Goal: Understand process/instructions: Learn how to perform a task or action

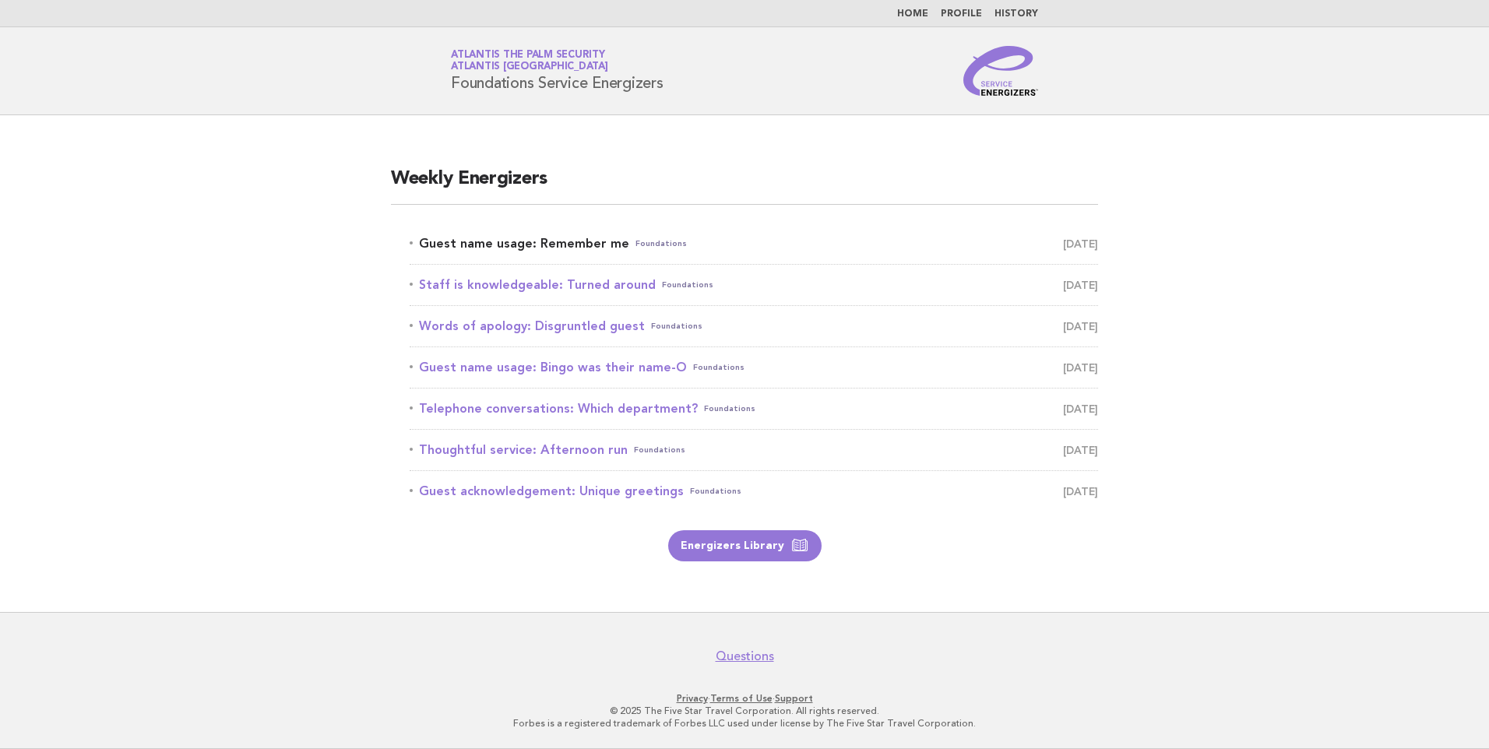
click at [529, 245] on link "Guest name usage: Remember me Foundations October 9" at bounding box center [754, 244] width 688 height 22
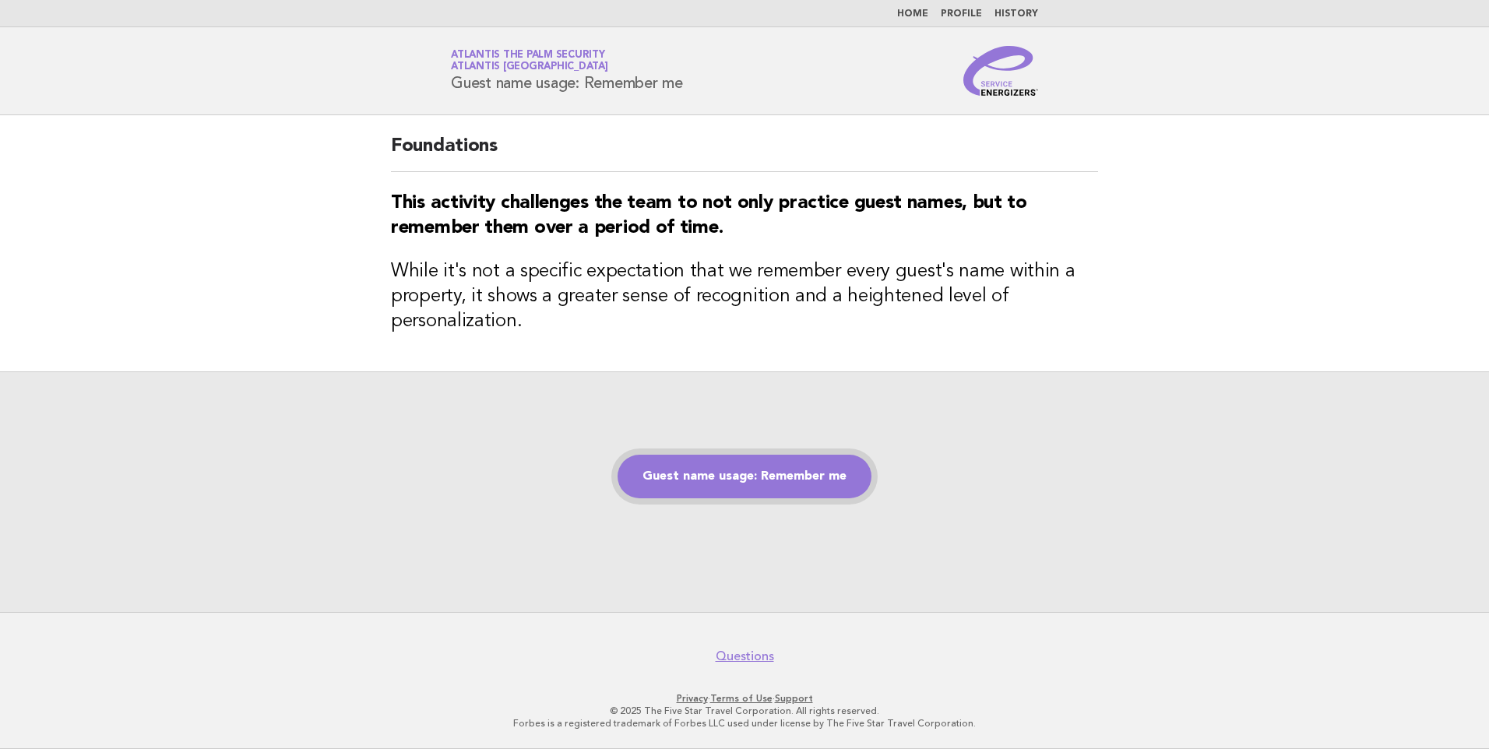
click at [727, 479] on link "Guest name usage: Remember me" at bounding box center [744, 477] width 254 height 44
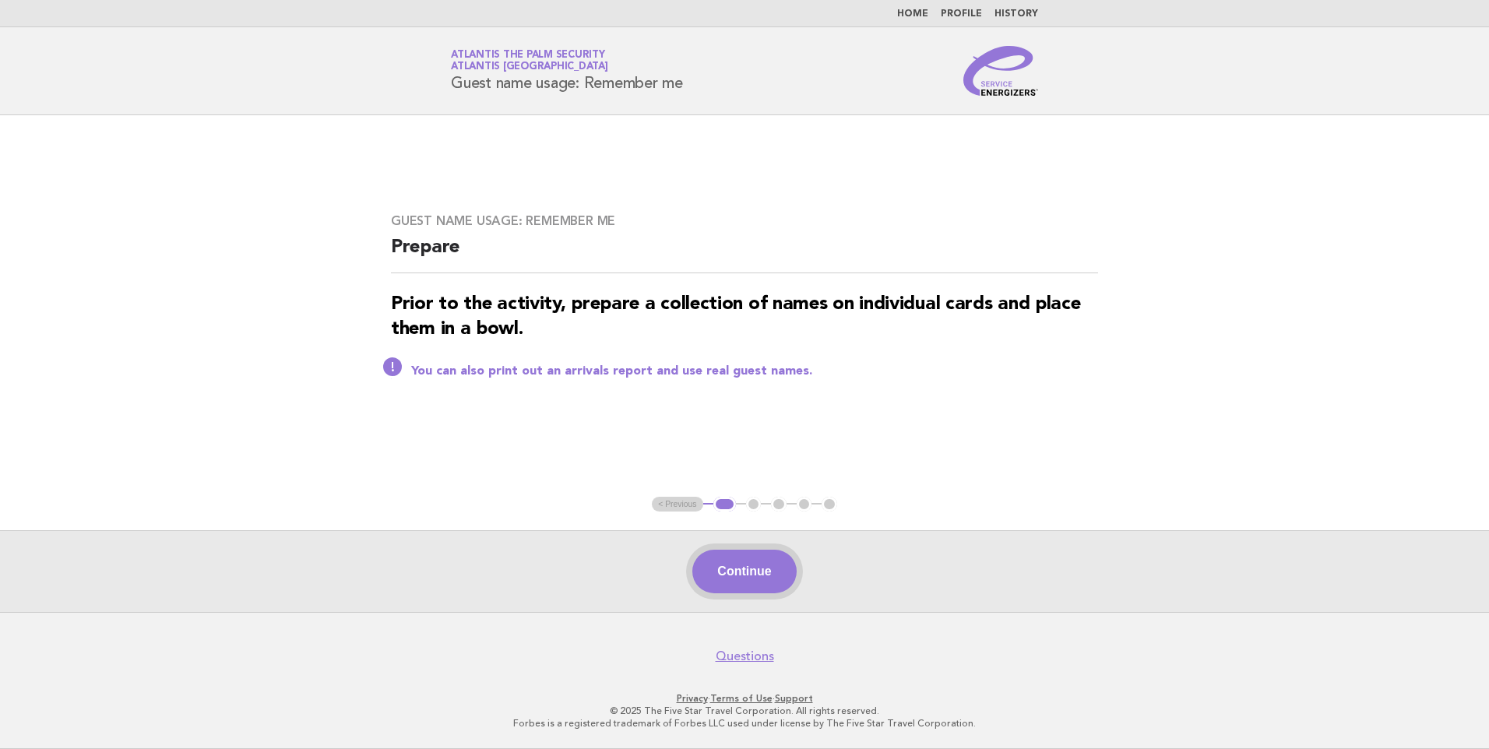
click at [736, 568] on button "Continue" at bounding box center [744, 572] width 104 height 44
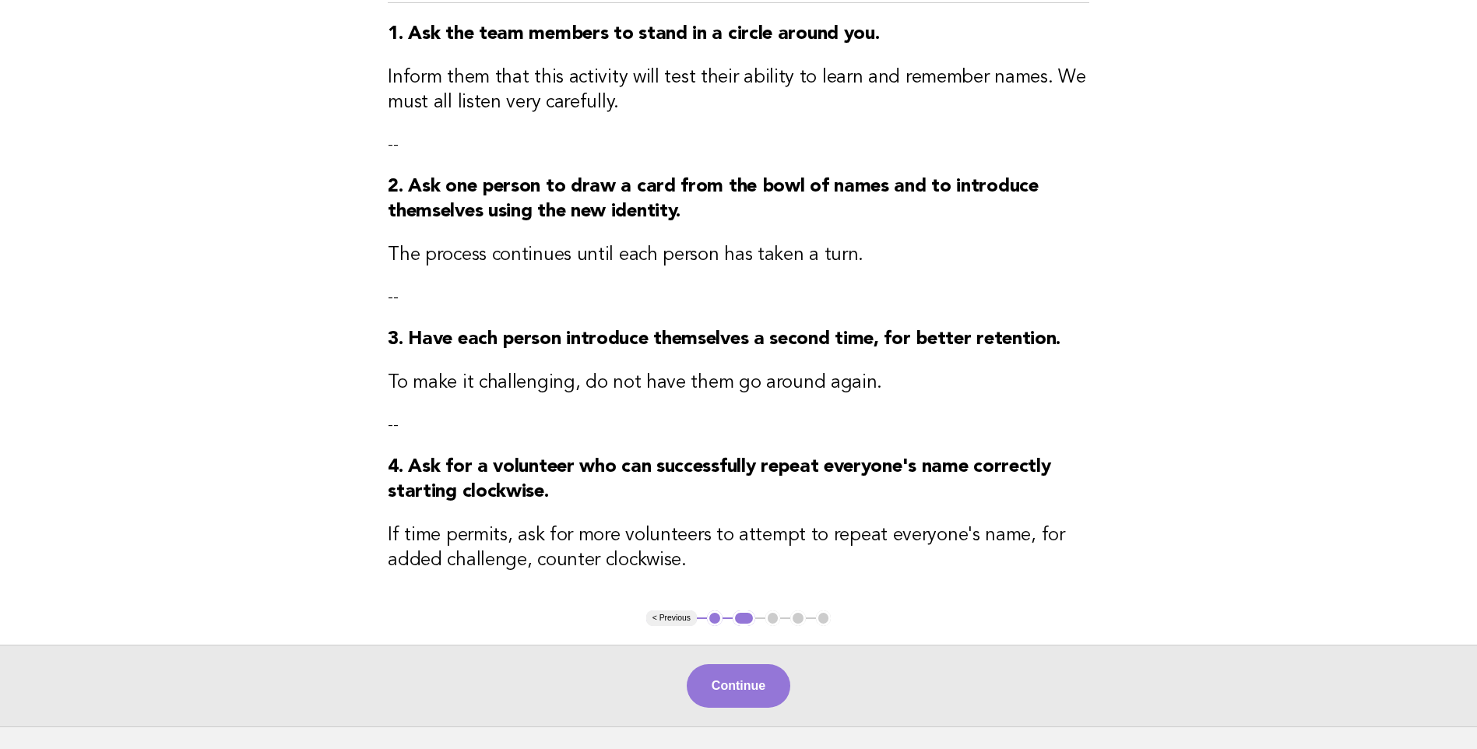
scroll to position [309, 0]
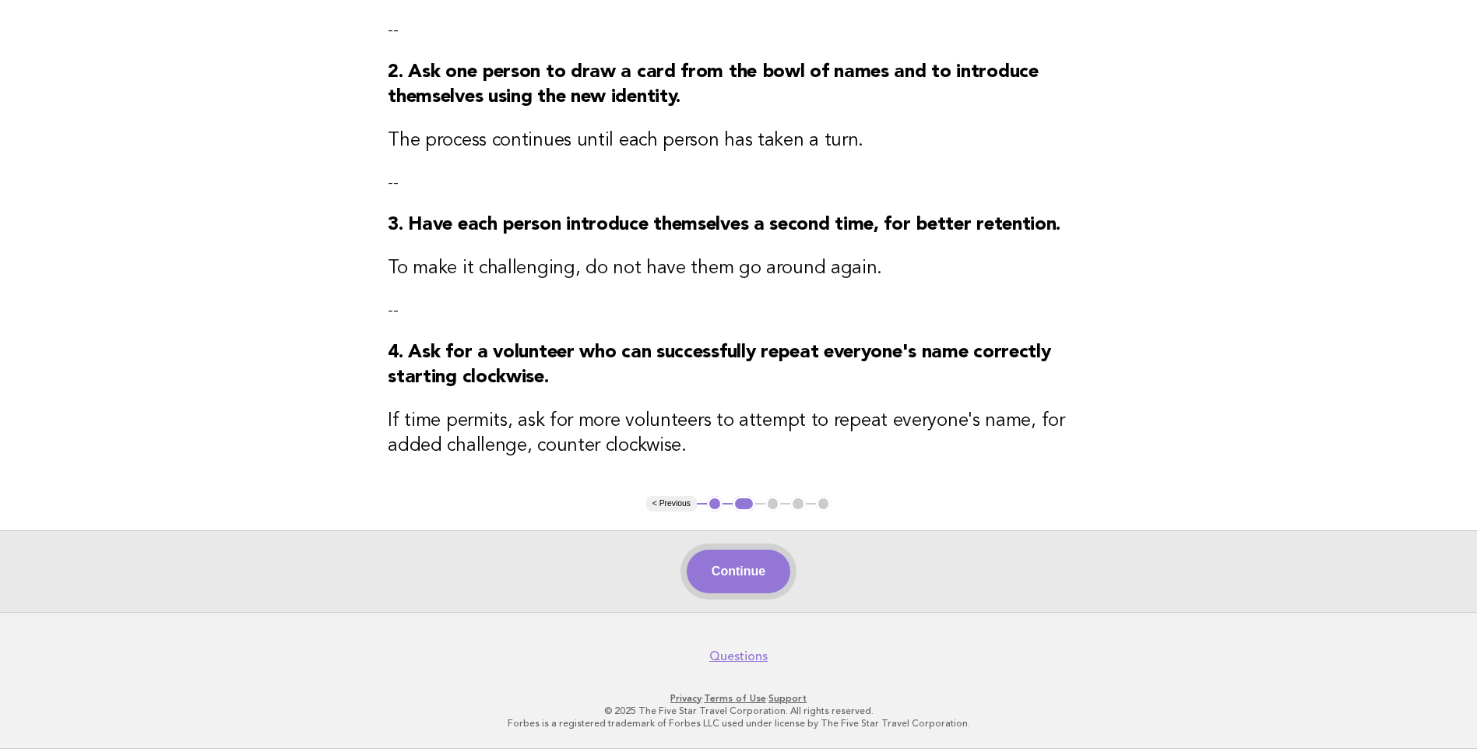
click at [757, 573] on button "Continue" at bounding box center [739, 572] width 104 height 44
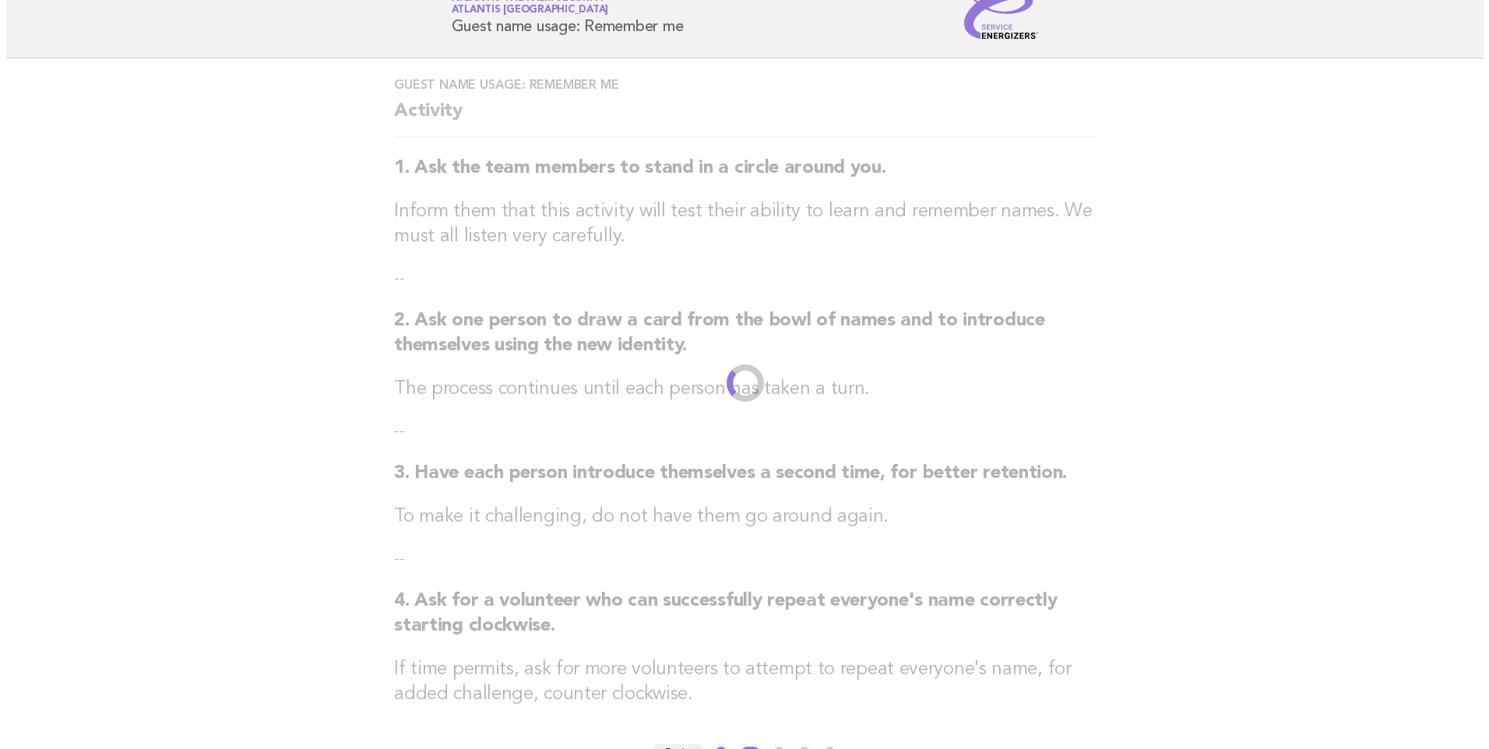
scroll to position [0, 0]
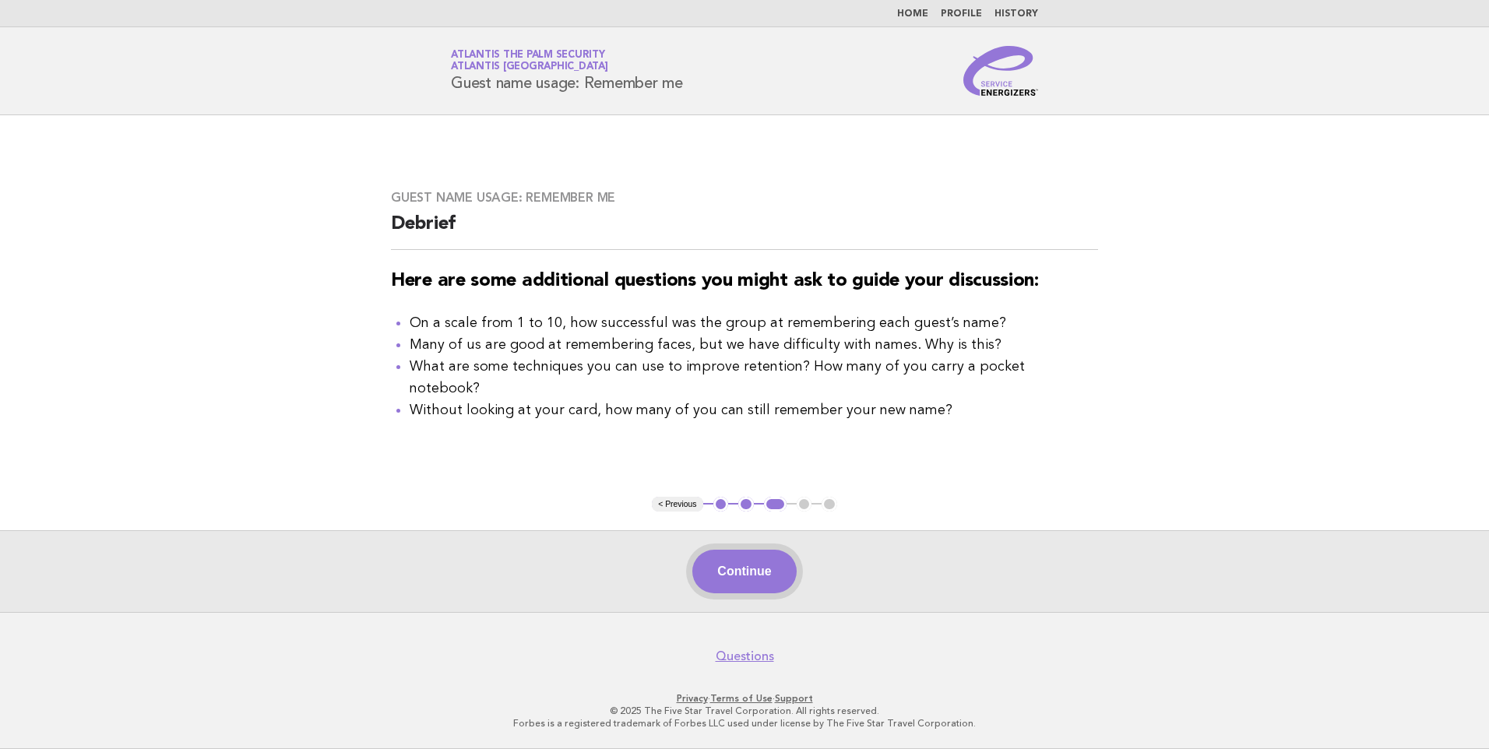
click at [758, 572] on button "Continue" at bounding box center [744, 572] width 104 height 44
